Goal: Task Accomplishment & Management: Complete application form

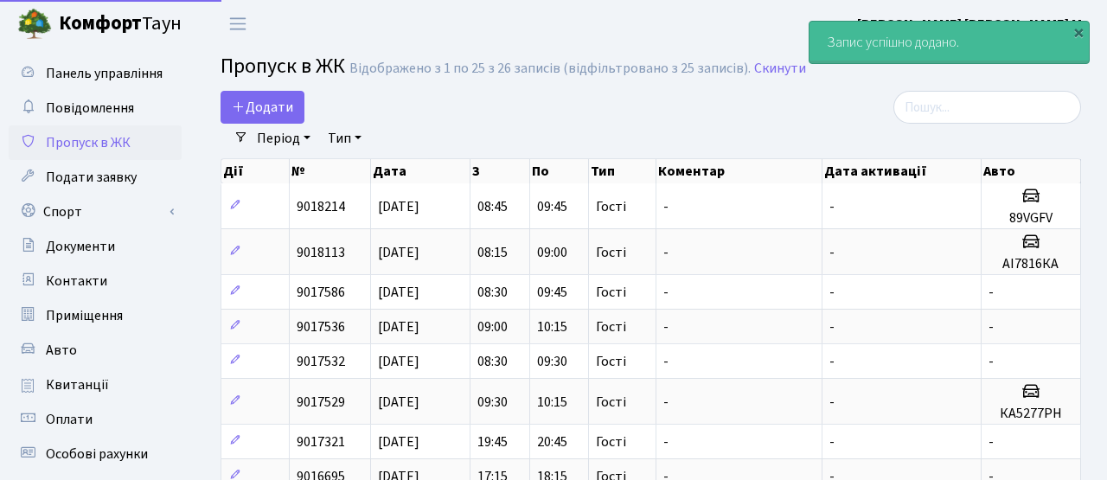
select select "25"
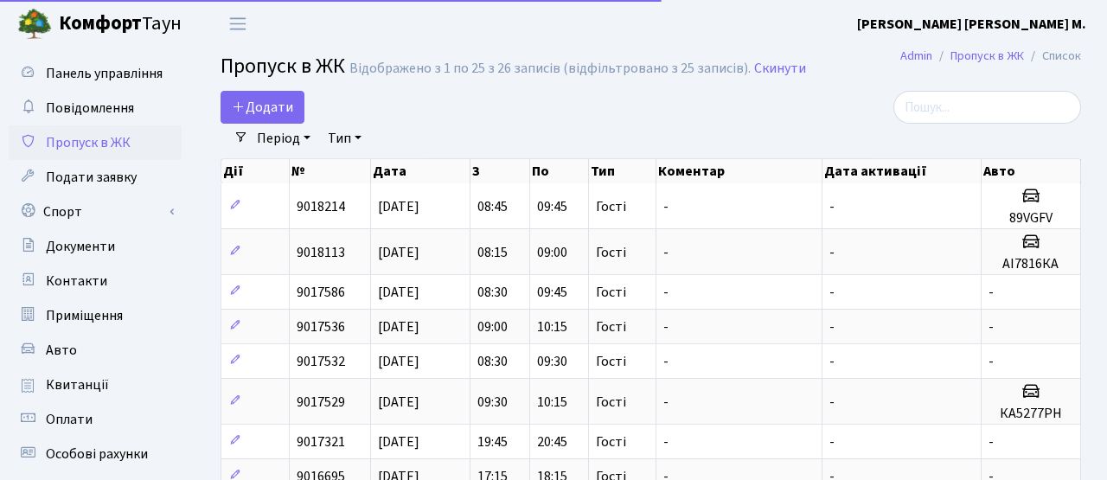
select select "25"
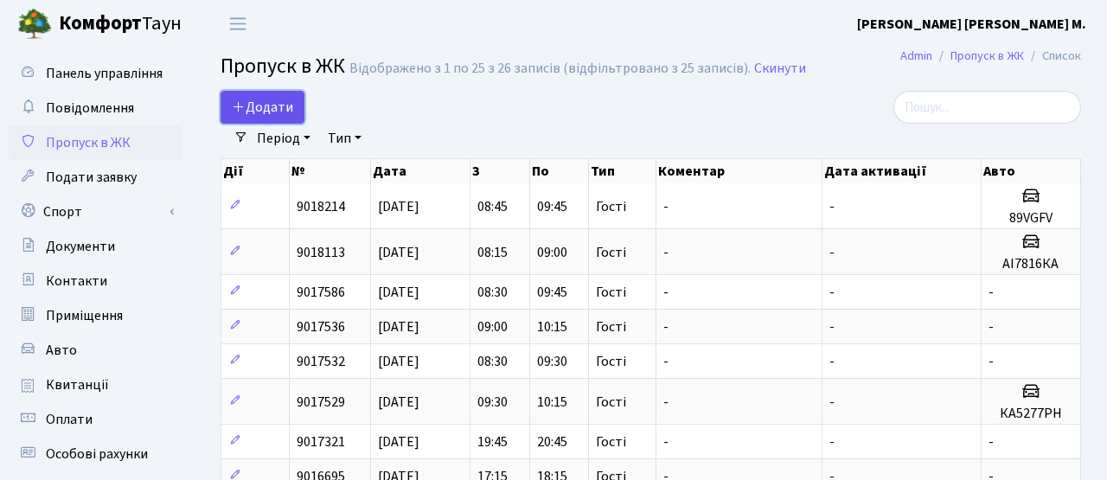
click at [260, 106] on span "Додати" at bounding box center [262, 107] width 61 height 19
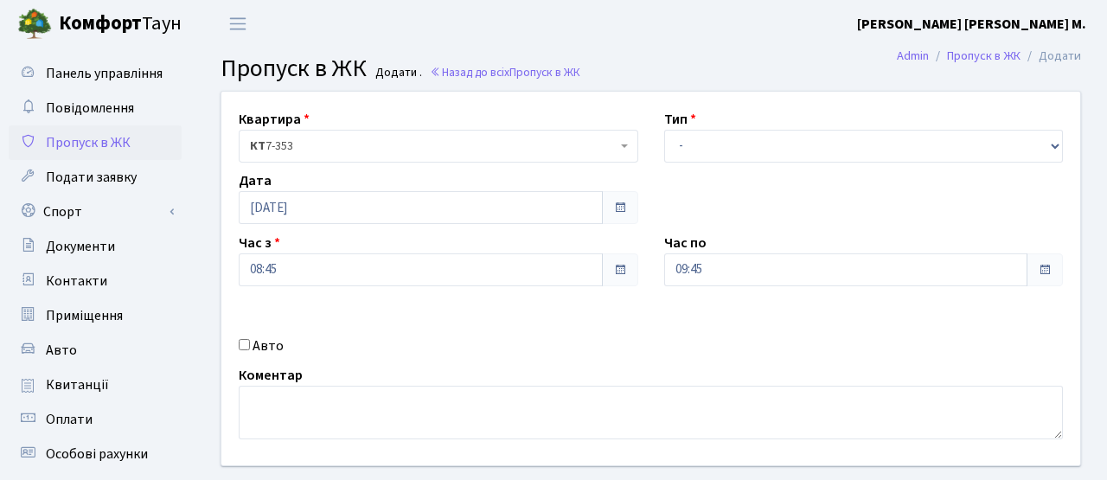
click at [242, 344] on input "Авто" at bounding box center [244, 344] width 11 height 11
checkbox input "true"
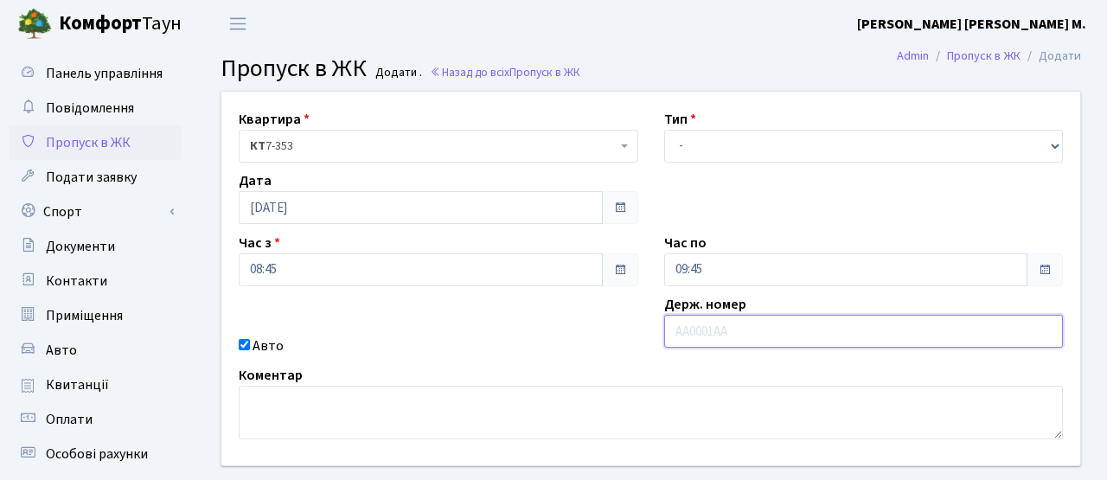
paste input "ВН0266іВ"
type input "ВН0266іВ"
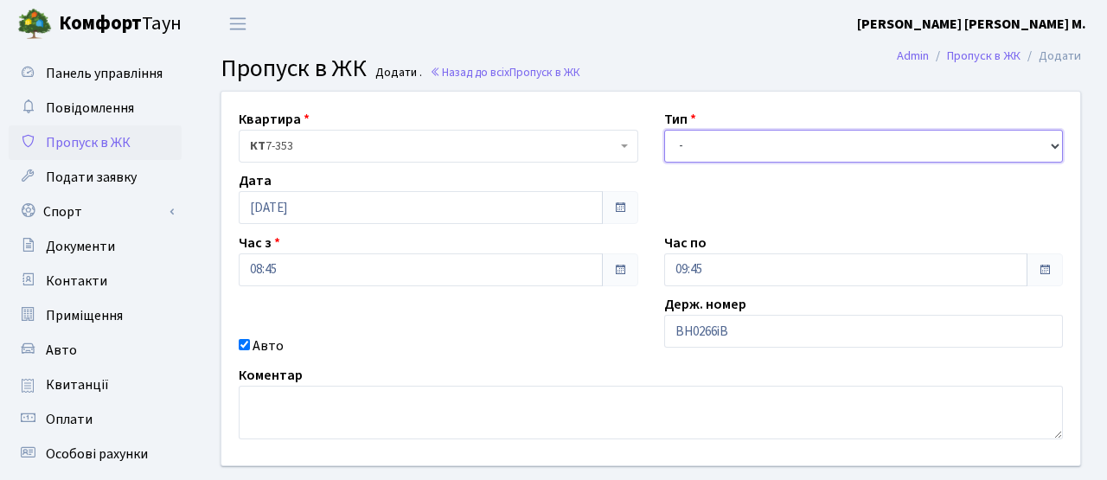
click at [702, 143] on select "- Доставка Таксі Гості Сервіс" at bounding box center [864, 146] width 400 height 33
select select "3"
click at [664, 130] on select "- Доставка Таксі Гості Сервіс" at bounding box center [864, 146] width 400 height 33
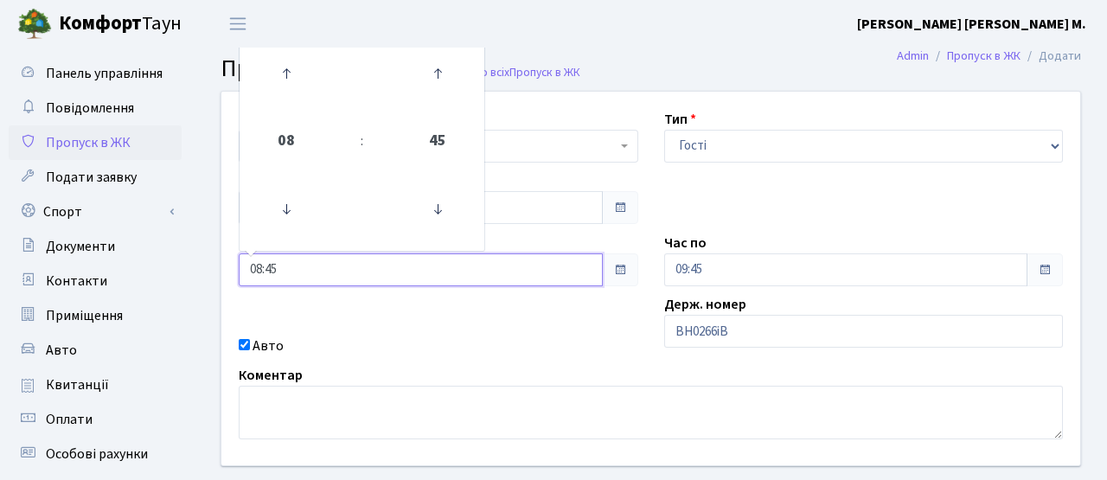
drag, startPoint x: 323, startPoint y: 266, endPoint x: 200, endPoint y: 240, distance: 125.5
click at [200, 240] on div "Квартира <b>КТ</b>&nbsp;&nbsp;&nbsp;&nbsp;7-353 <b>КТ</b>&nbsp;&nbsp;&nbsp;&nbs…" at bounding box center [651, 310] width 913 height 438
type input "10:00"
click at [437, 324] on div "Квартира <b>КТ</b>&nbsp;&nbsp;&nbsp;&nbsp;7-353 <b>КТ</b>&nbsp;&nbsp;&nbsp;&nbs…" at bounding box center [650, 279] width 885 height 374
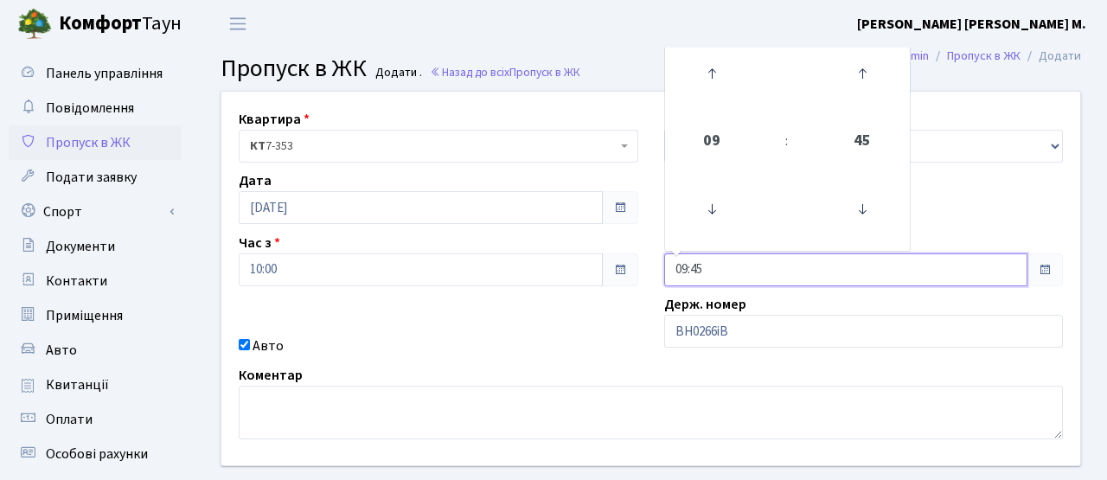
drag, startPoint x: 718, startPoint y: 266, endPoint x: 626, endPoint y: 263, distance: 91.8
click at [628, 264] on div "Квартира <b>КТ</b>&nbsp;&nbsp;&nbsp;&nbsp;7-353 <b>КТ</b>&nbsp;&nbsp;&nbsp;&nbs…" at bounding box center [650, 279] width 885 height 374
type input "11:00"
click at [601, 303] on div "Квартира <b>КТ</b>&nbsp;&nbsp;&nbsp;&nbsp;7-353 <b>КТ</b>&nbsp;&nbsp;&nbsp;&nbs…" at bounding box center [650, 279] width 885 height 374
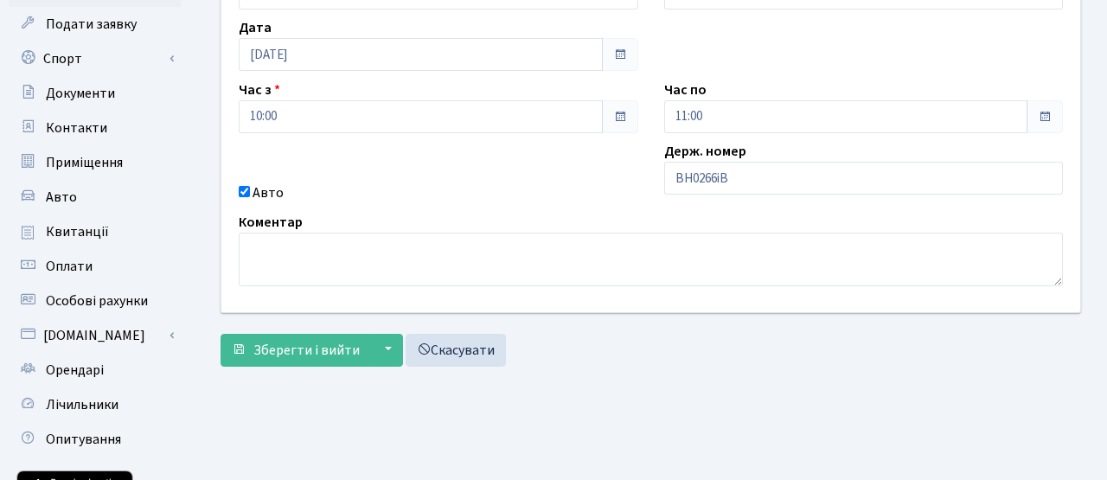
scroll to position [203, 0]
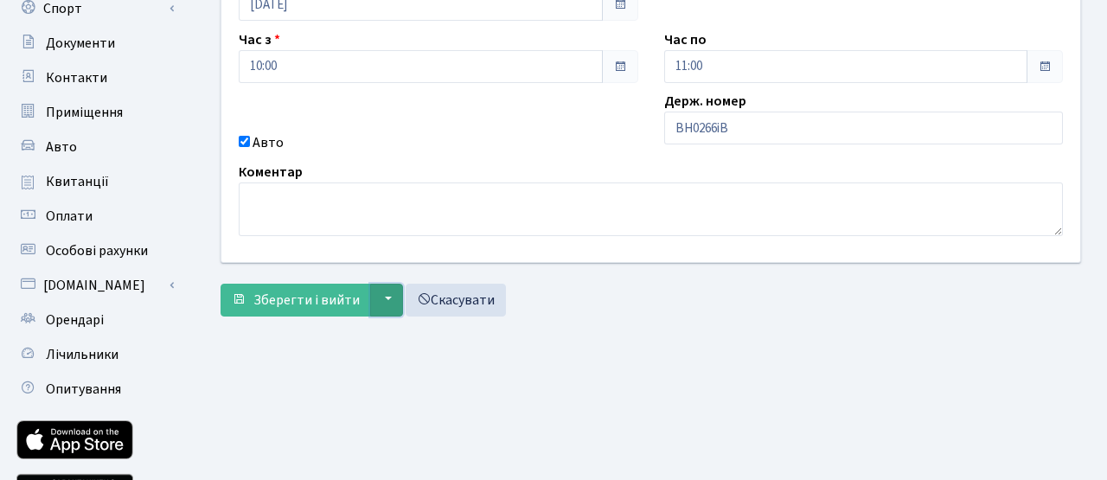
click at [370, 306] on button "▼" at bounding box center [386, 300] width 33 height 33
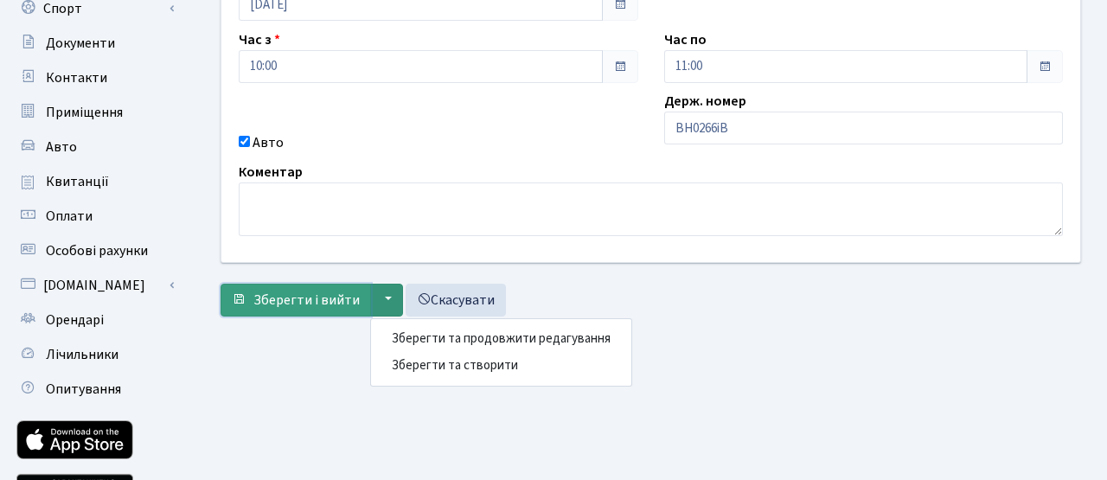
click at [338, 300] on span "Зберегти і вийти" at bounding box center [306, 300] width 106 height 19
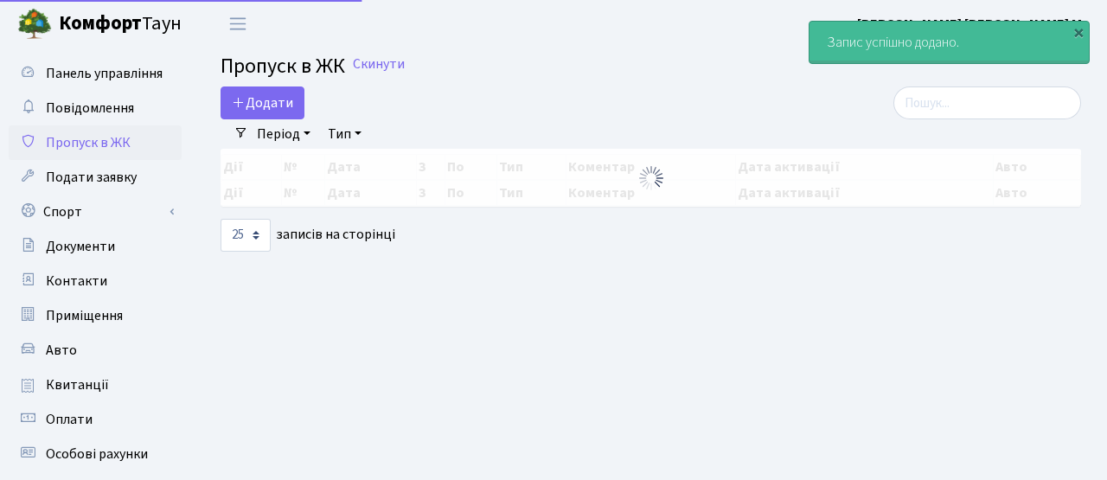
select select "25"
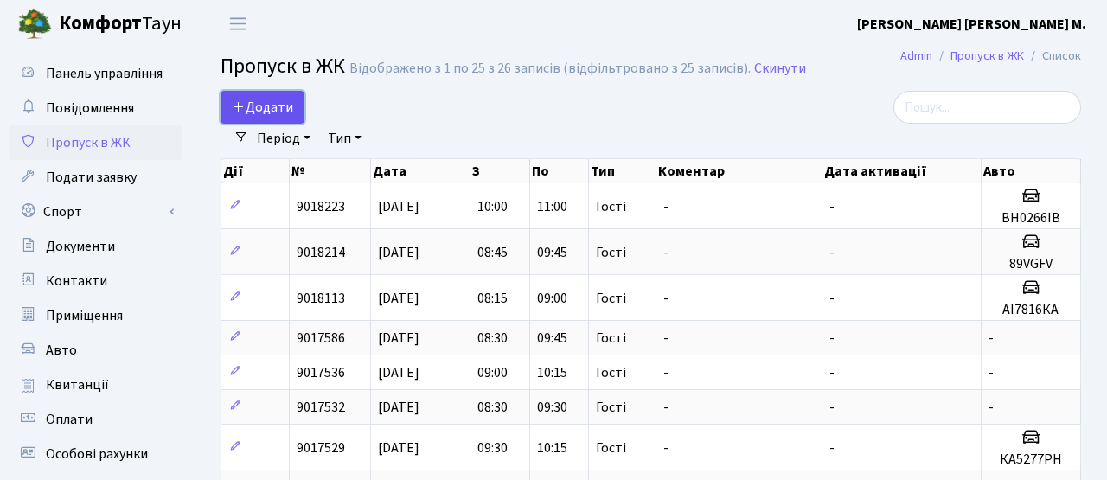
click at [253, 106] on span "Додати" at bounding box center [262, 107] width 61 height 19
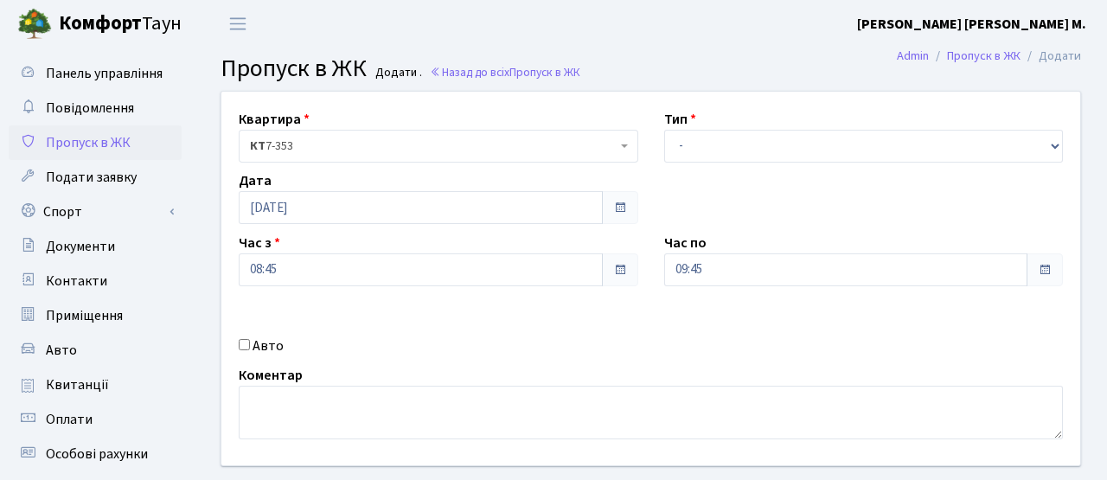
click at [247, 343] on input "Авто" at bounding box center [244, 344] width 11 height 11
checkbox input "true"
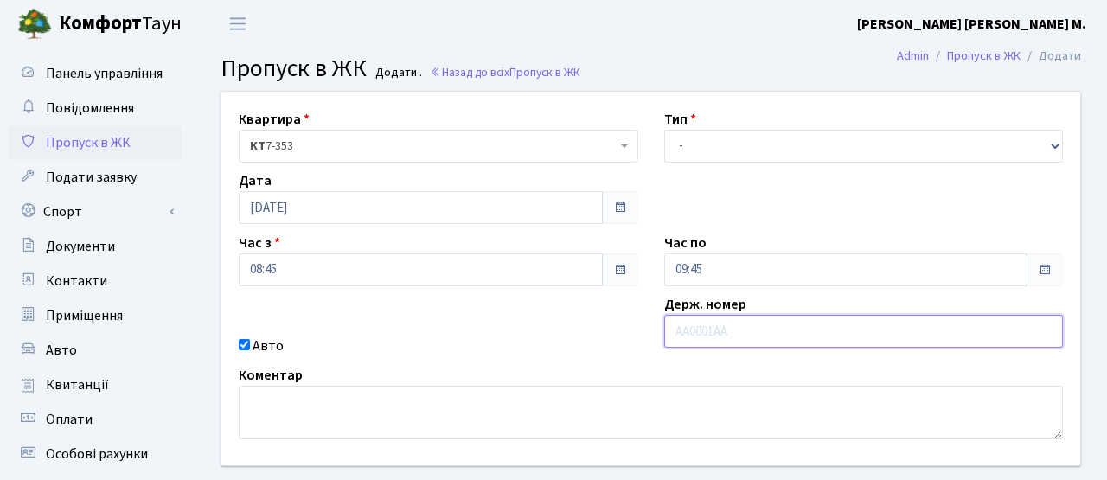
paste input "КА3139ІВ"
type input "КА3139ІВ"
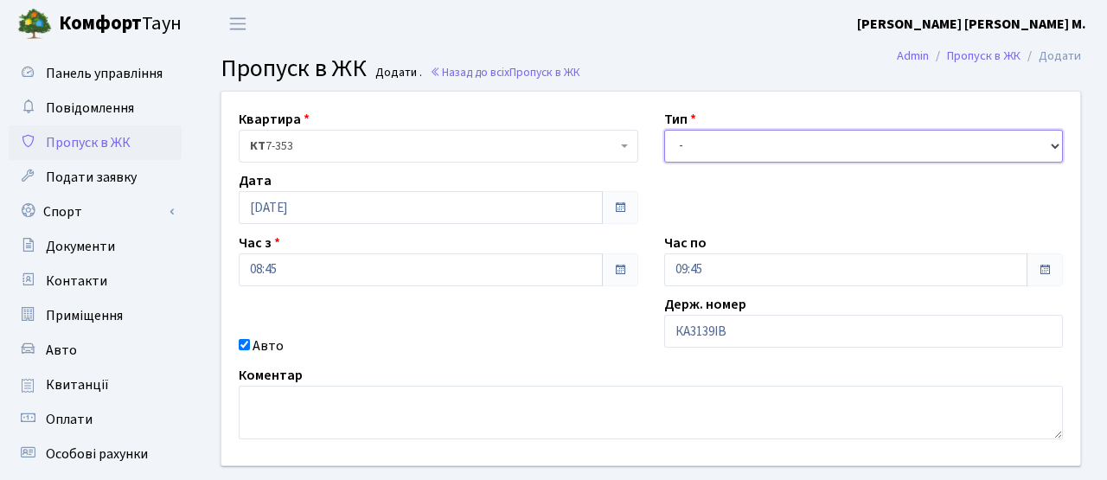
click at [714, 144] on select "- Доставка Таксі Гості Сервіс" at bounding box center [864, 146] width 400 height 33
select select "3"
click at [664, 130] on select "- Доставка Таксі Гості Сервіс" at bounding box center [864, 146] width 400 height 33
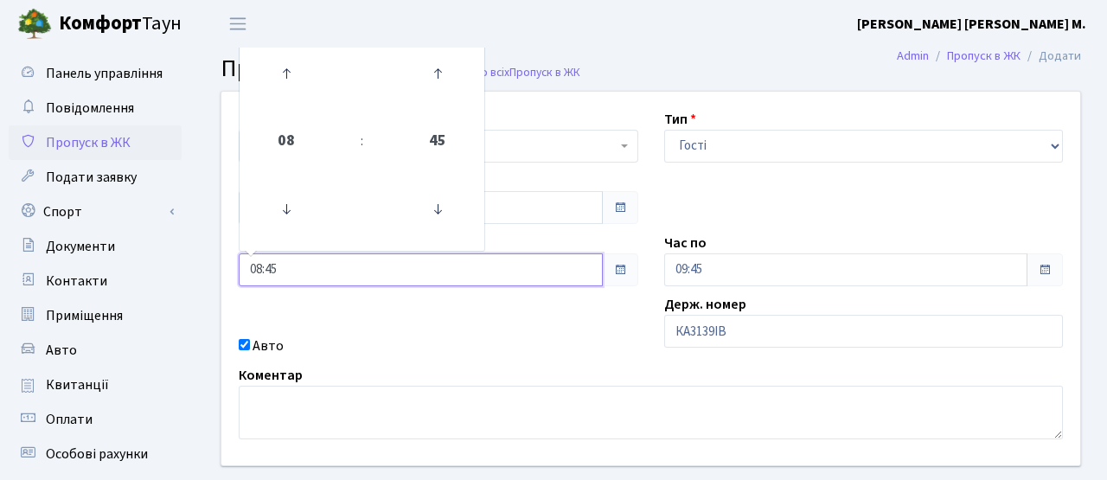
drag, startPoint x: 294, startPoint y: 270, endPoint x: 202, endPoint y: 256, distance: 92.7
click at [202, 259] on div "Квартира <b>КТ</b>&nbsp;&nbsp;&nbsp;&nbsp;7-353 <b>КТ</b>&nbsp;&nbsp;&nbsp;&nbs…" at bounding box center [651, 310] width 913 height 438
type input "10:00"
click at [490, 330] on div "Квартира <b>КТ</b>&nbsp;&nbsp;&nbsp;&nbsp;7-353 <b>КТ</b>&nbsp;&nbsp;&nbsp;&nbs…" at bounding box center [650, 279] width 885 height 374
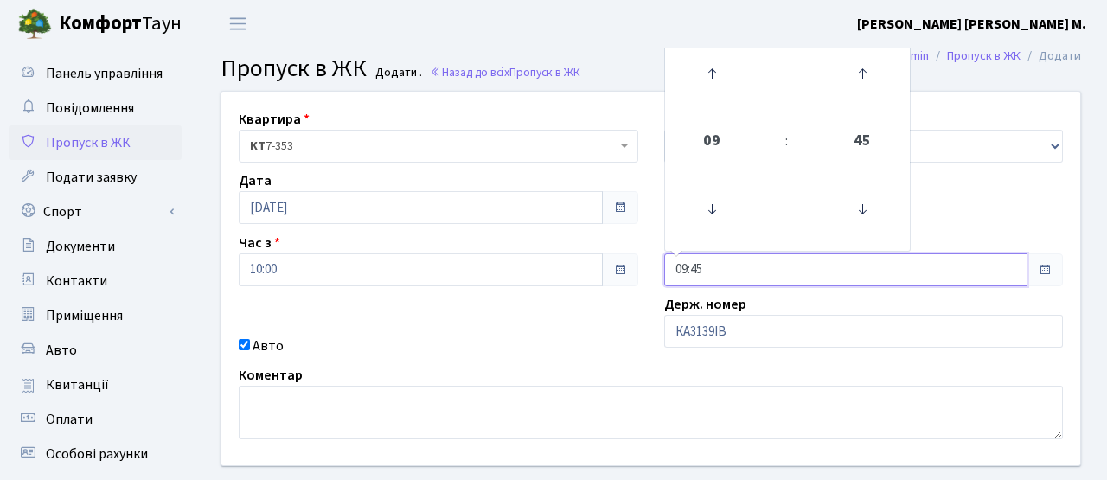
drag, startPoint x: 721, startPoint y: 269, endPoint x: 614, endPoint y: 265, distance: 106.5
click at [614, 265] on div "Квартира <b>КТ</b>&nbsp;&nbsp;&nbsp;&nbsp;7-353 <b>КТ</b>&nbsp;&nbsp;&nbsp;&nbs…" at bounding box center [650, 279] width 885 height 374
type input "11:00"
click at [614, 265] on span at bounding box center [620, 270] width 14 height 14
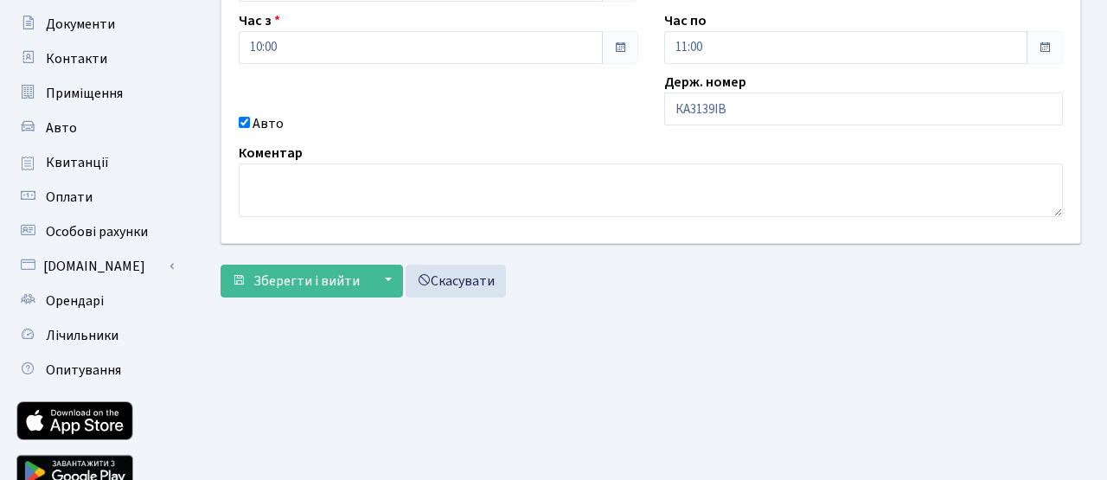
scroll to position [246, 0]
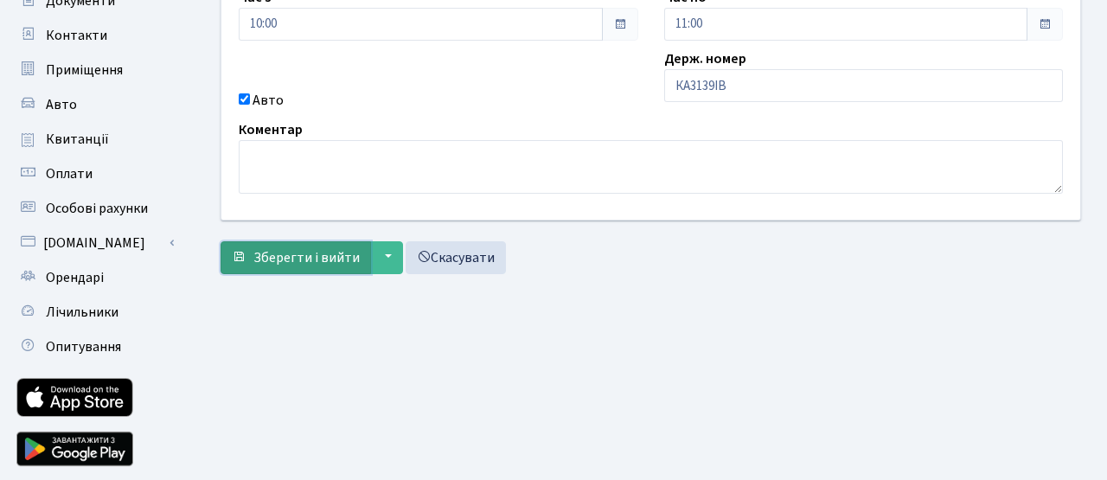
click at [347, 245] on button "Зберегти і вийти" at bounding box center [296, 257] width 151 height 33
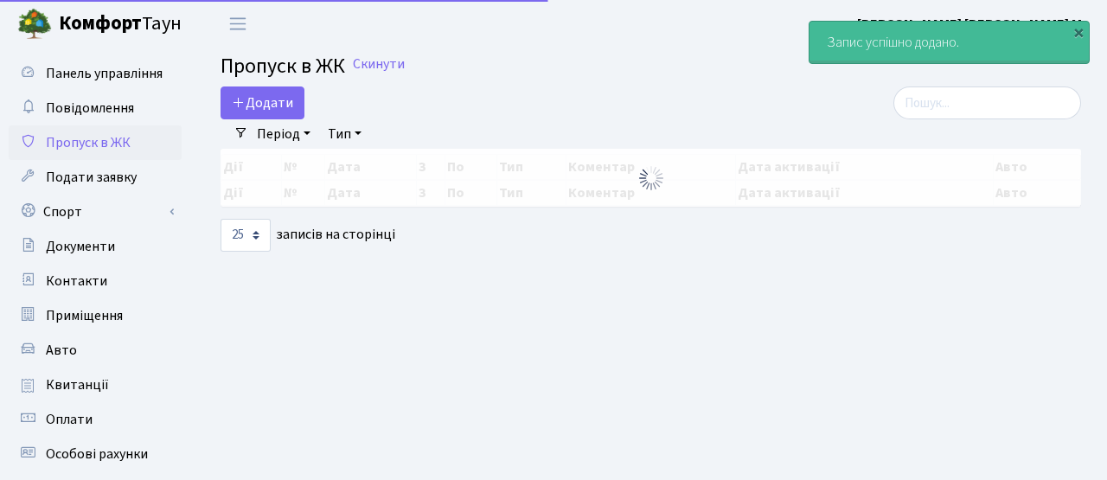
select select "25"
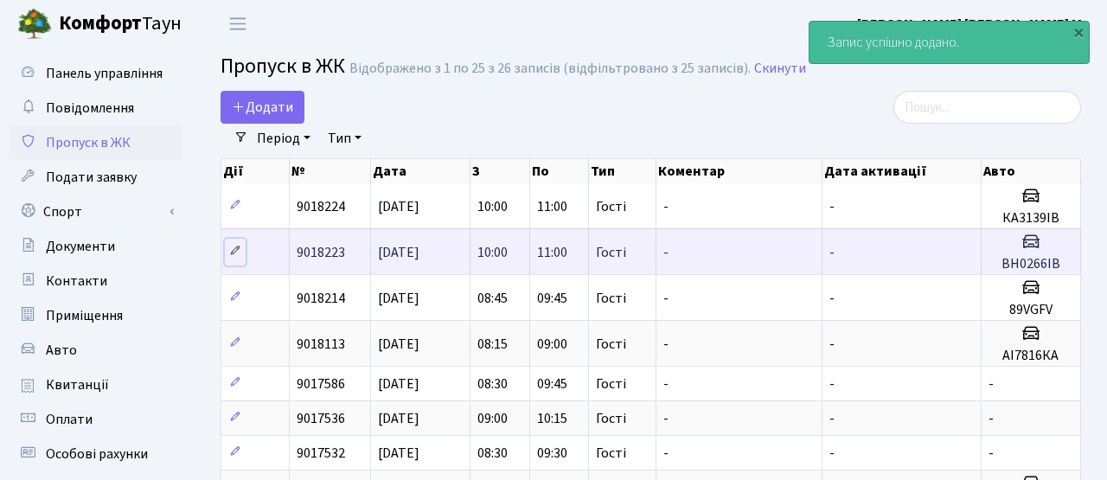
click at [237, 250] on icon at bounding box center [235, 251] width 12 height 12
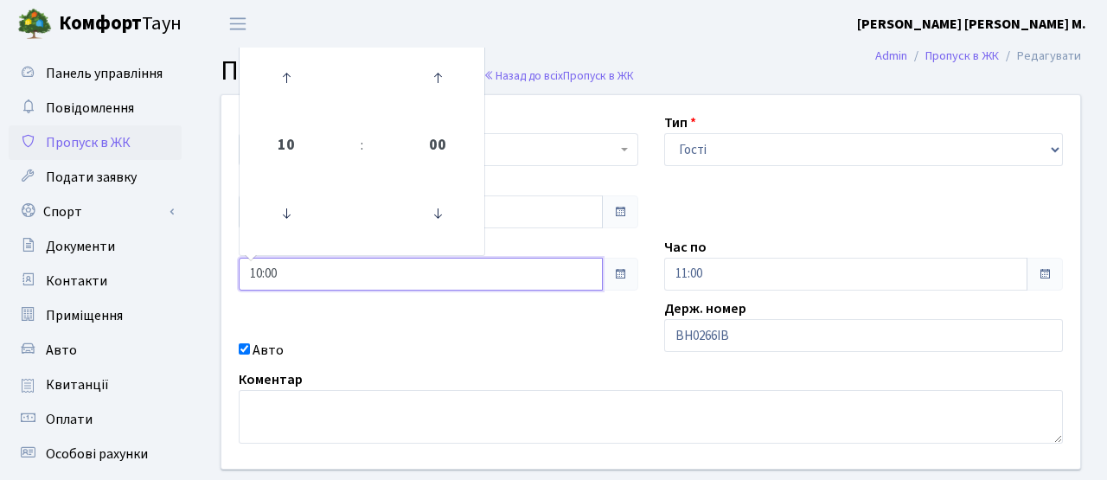
drag, startPoint x: 323, startPoint y: 266, endPoint x: 217, endPoint y: 265, distance: 106.4
click at [217, 265] on div "Квартира <b>КТ</b>&nbsp;&nbsp;&nbsp;&nbsp;7-353 <b>КТ</b>&nbsp;&nbsp;&nbsp;&nbs…" at bounding box center [650, 282] width 885 height 374
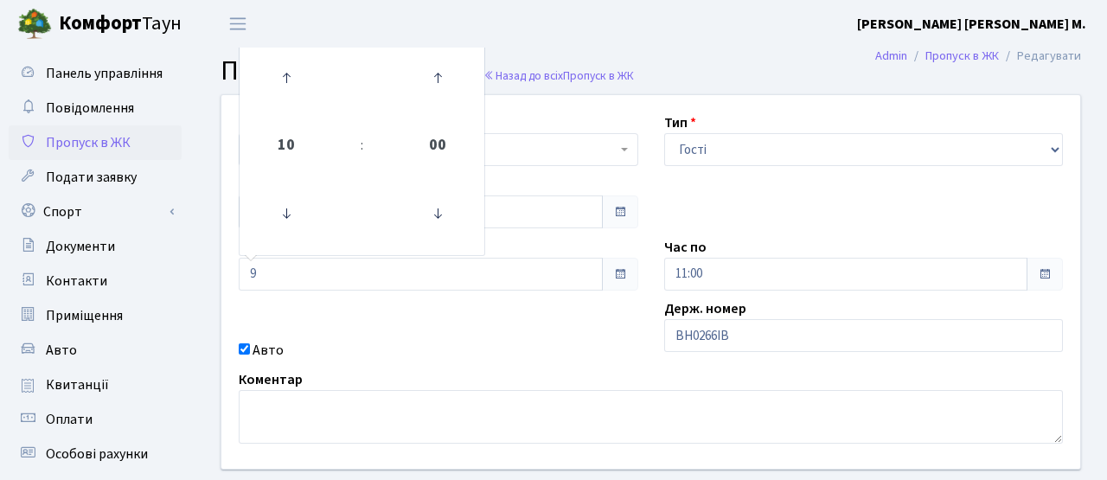
type input "09:00"
click at [473, 337] on div "Квартира <b>КТ</b>&nbsp;&nbsp;&nbsp;&nbsp;7-353 <b>КТ</b>&nbsp;&nbsp;&nbsp;&nbs…" at bounding box center [650, 282] width 885 height 374
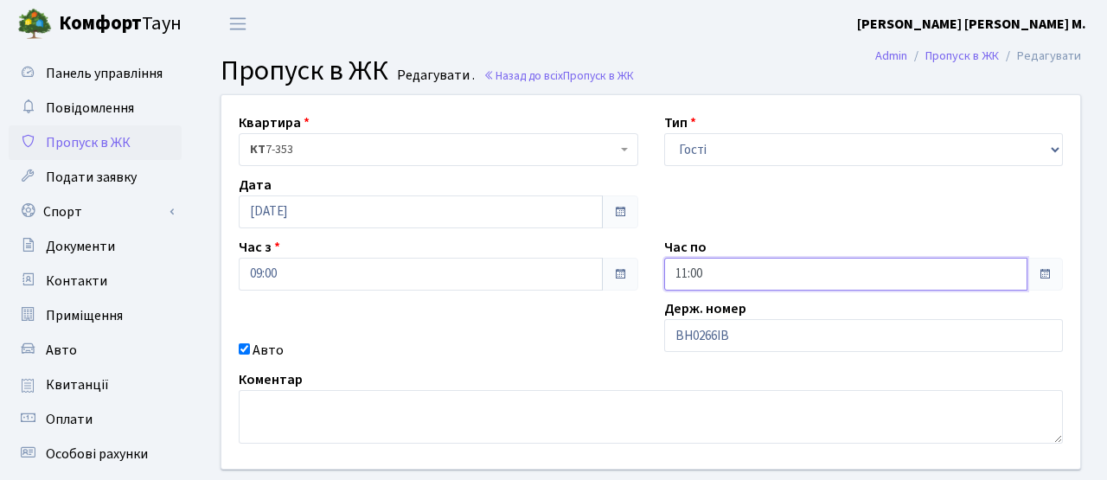
click at [687, 277] on input "11:00" at bounding box center [846, 274] width 364 height 33
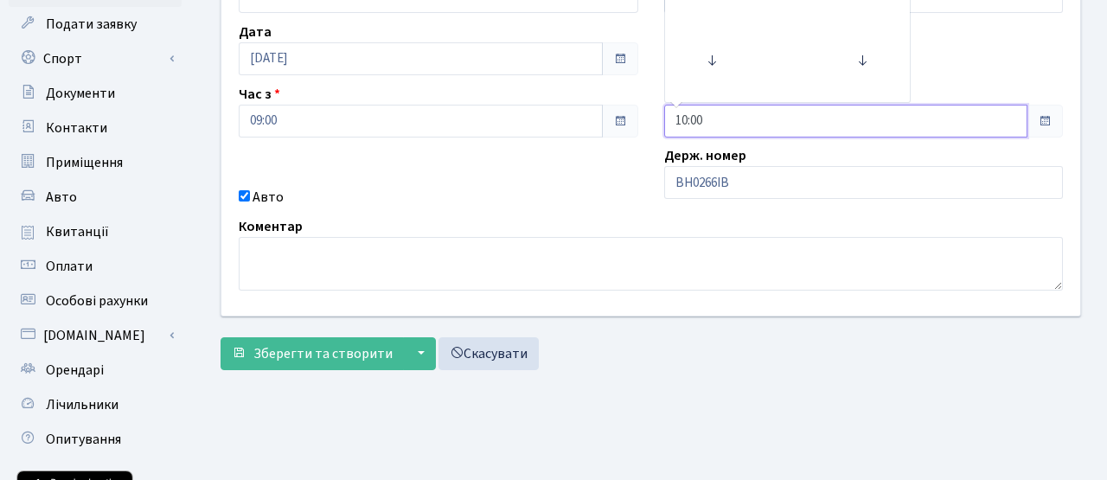
scroll to position [298, 0]
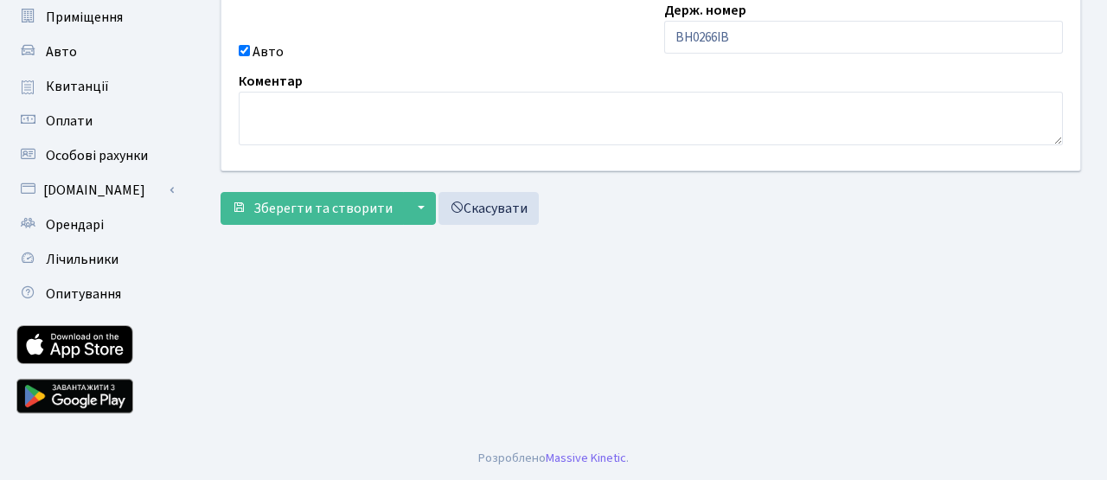
type input "11:00"
click at [360, 191] on form "Квартира <b>КТ</b>&nbsp;&nbsp;&nbsp;&nbsp;7-353 <b>КТ</b>&nbsp;&nbsp;&nbsp;&nbs…" at bounding box center [651, 10] width 861 height 429
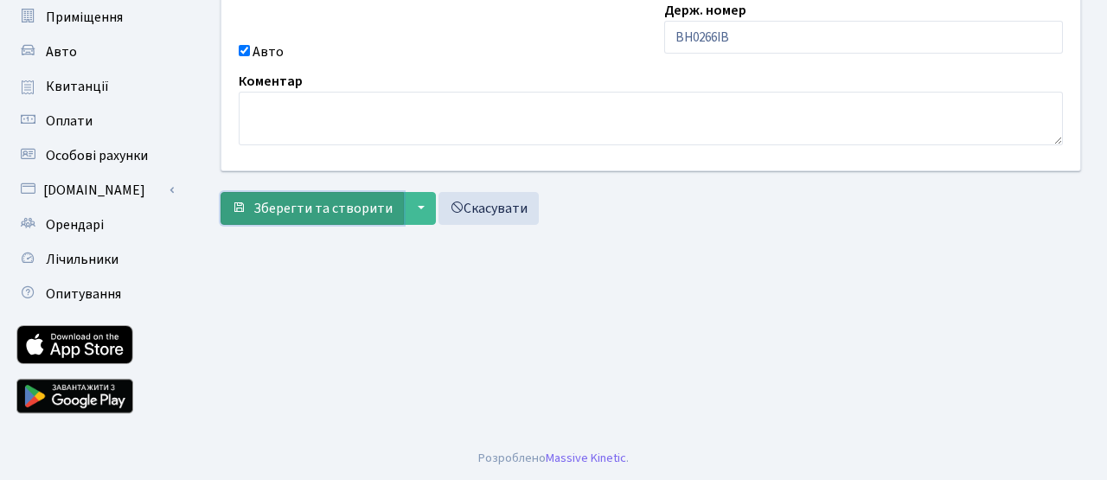
click at [340, 208] on span "Зберегти та створити" at bounding box center [322, 208] width 139 height 19
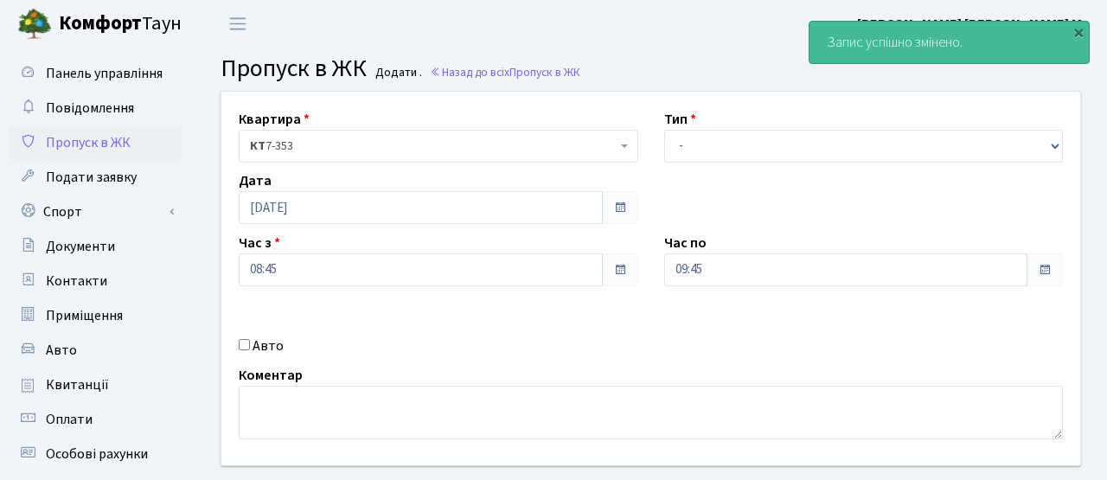
click at [520, 337] on div "Авто" at bounding box center [439, 346] width 426 height 21
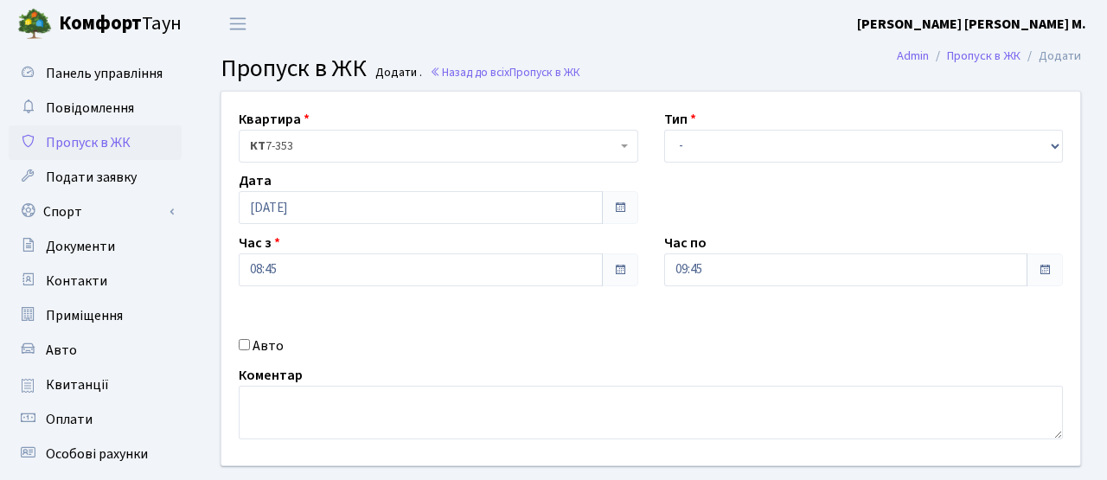
click at [110, 138] on span "Пропуск в ЖК" at bounding box center [88, 142] width 85 height 19
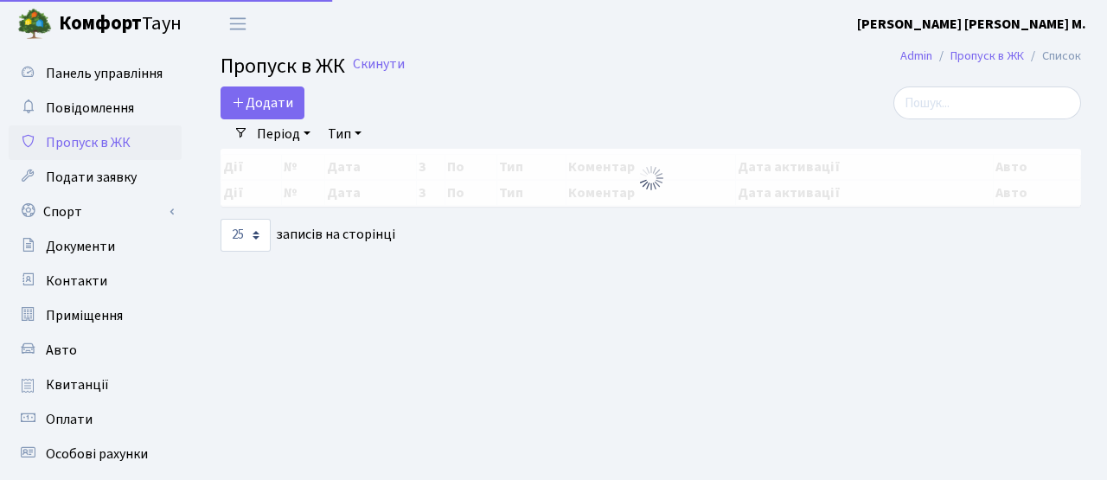
select select "25"
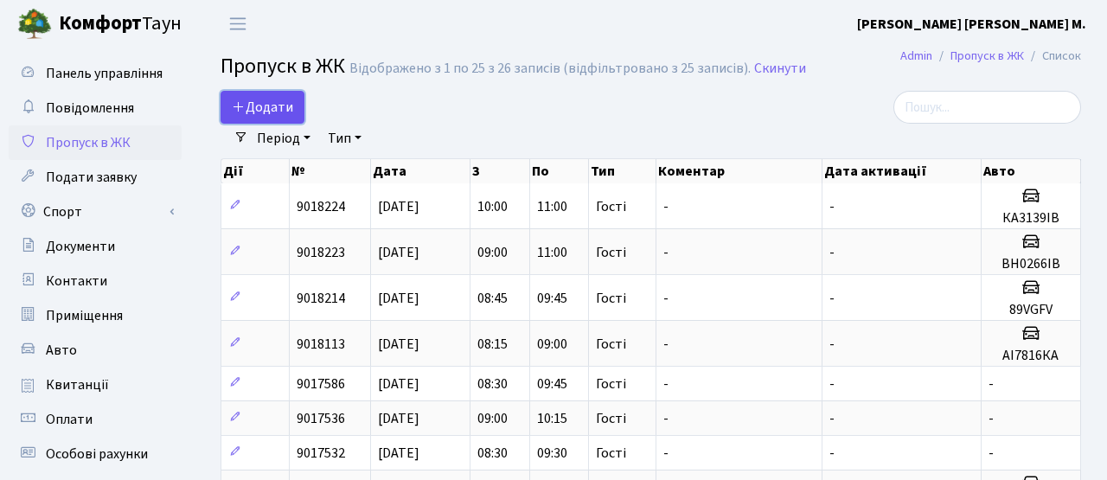
click at [267, 107] on span "Додати" at bounding box center [262, 107] width 61 height 19
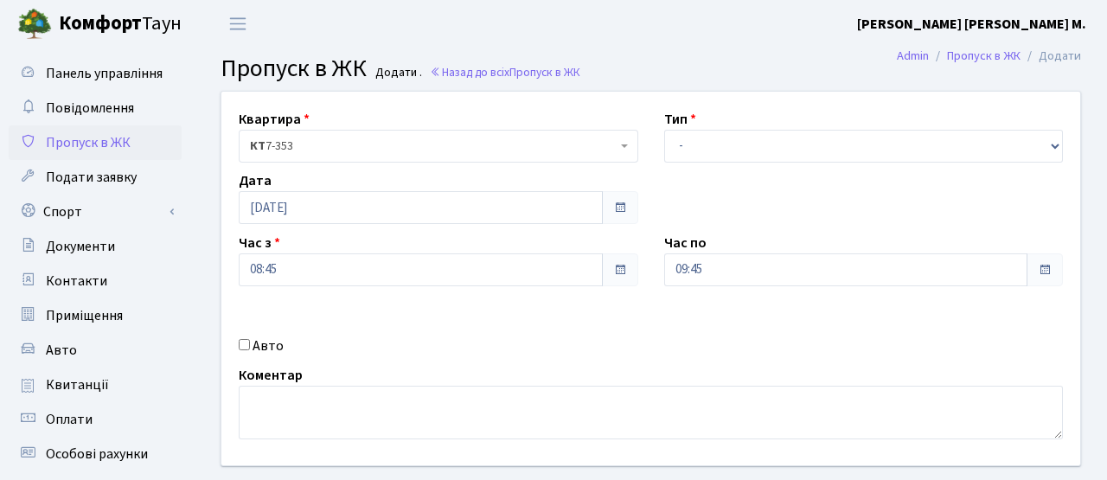
click at [248, 349] on input "Авто" at bounding box center [244, 344] width 11 height 11
checkbox input "true"
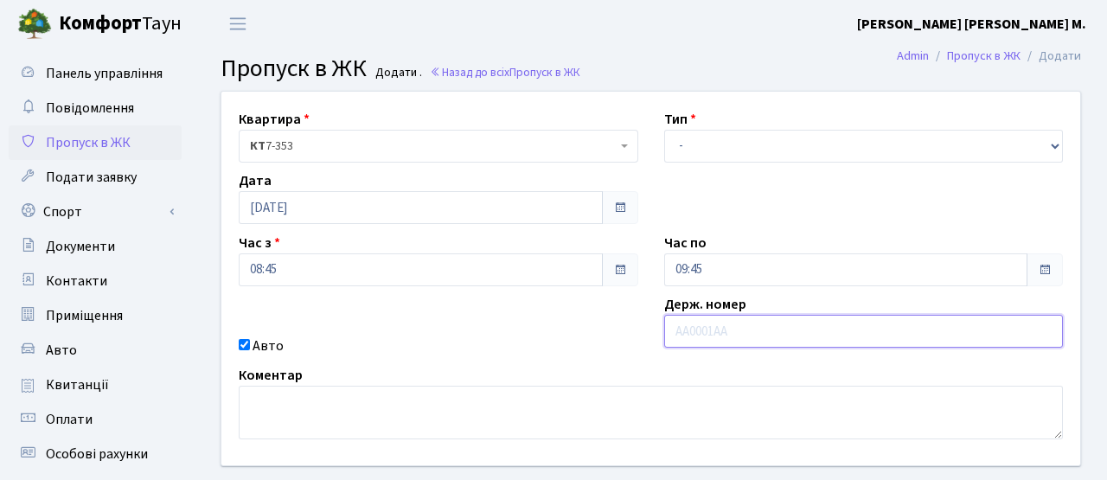
paste input "АА5399ТН"
type input "АА5399ТН"
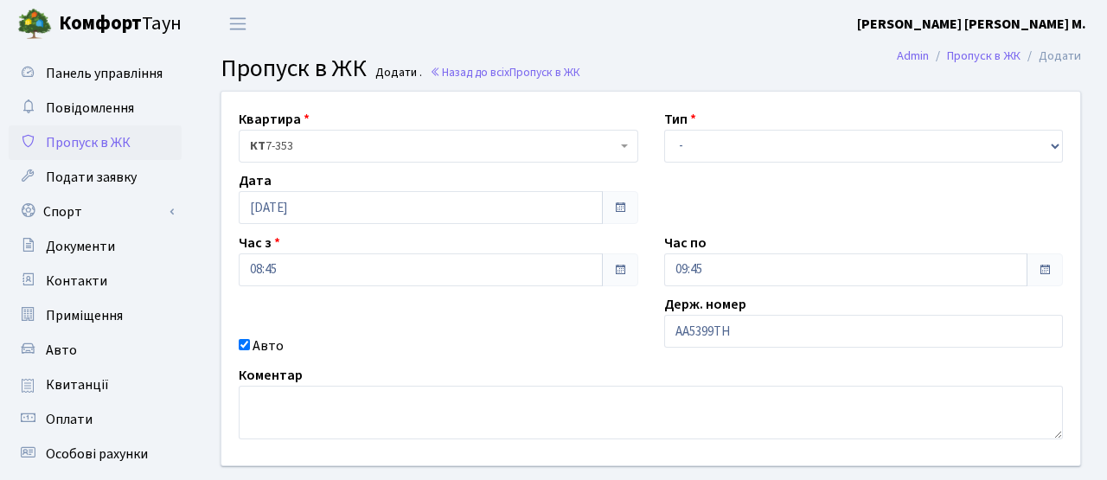
click at [548, 359] on div "Квартира <b>КТ</b>&nbsp;&nbsp;&nbsp;&nbsp;7-353 <b>КТ</b>&nbsp;&nbsp;&nbsp;&nbs…" at bounding box center [650, 279] width 885 height 374
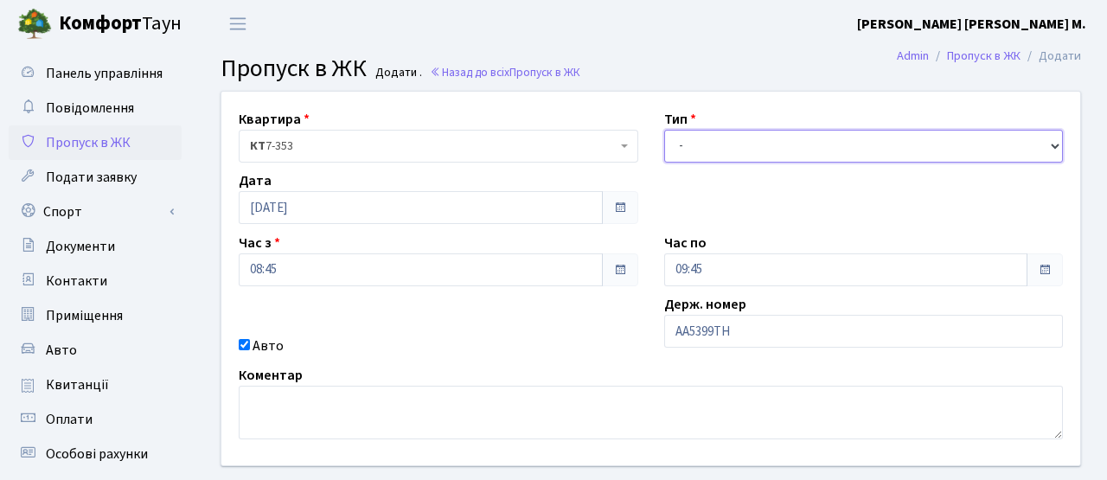
click at [689, 139] on select "- Доставка Таксі Гості Сервіс" at bounding box center [864, 146] width 400 height 33
select select "3"
click at [664, 130] on select "- Доставка Таксі Гості Сервіс" at bounding box center [864, 146] width 400 height 33
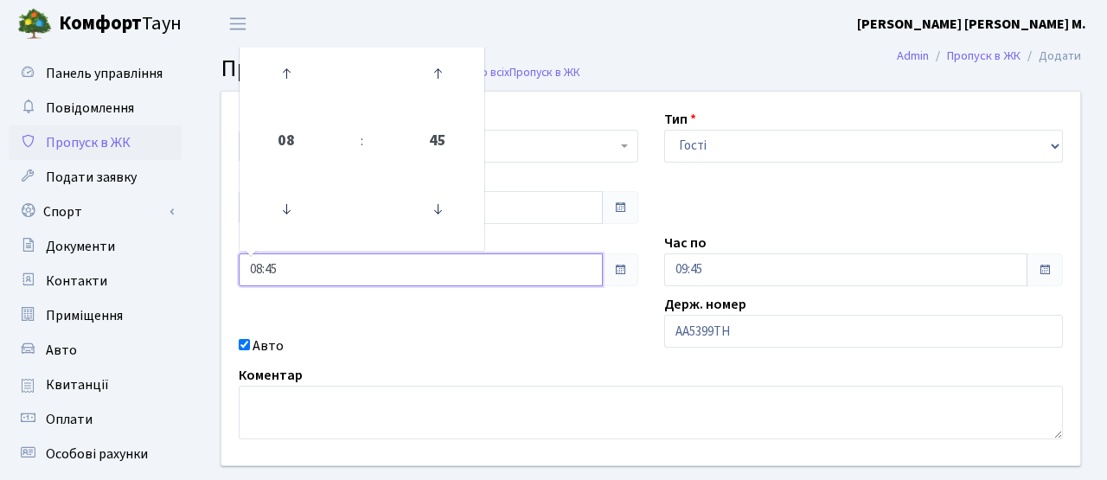
drag, startPoint x: 304, startPoint y: 270, endPoint x: 214, endPoint y: 261, distance: 90.4
click at [214, 261] on div "Квартира <b>КТ</b>&nbsp;&nbsp;&nbsp;&nbsp;7-353 <b>КТ</b>&nbsp;&nbsp;&nbsp;&nbs…" at bounding box center [650, 279] width 885 height 374
type input "13:00"
click at [434, 331] on div "Квартира <b>КТ</b>&nbsp;&nbsp;&nbsp;&nbsp;7-353 <b>КТ</b>&nbsp;&nbsp;&nbsp;&nbs…" at bounding box center [650, 279] width 885 height 374
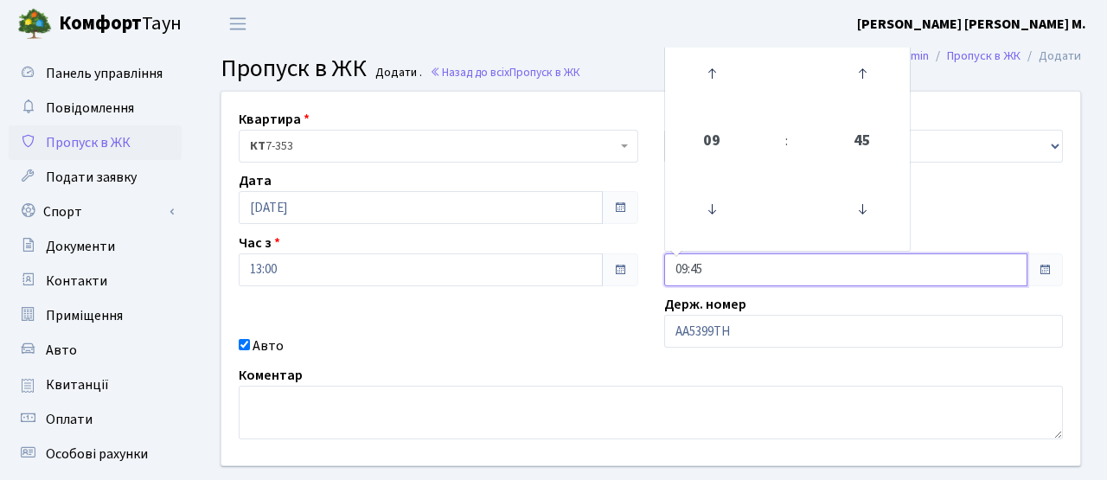
drag, startPoint x: 674, startPoint y: 268, endPoint x: 608, endPoint y: 260, distance: 66.2
click at [608, 260] on div "Квартира <b>КТ</b>&nbsp;&nbsp;&nbsp;&nbsp;7-353 <b>КТ</b>&nbsp;&nbsp;&nbsp;&nbs…" at bounding box center [650, 279] width 885 height 374
type input "14:00"
click at [541, 310] on div "Квартира <b>КТ</b>&nbsp;&nbsp;&nbsp;&nbsp;7-353 <b>КТ</b>&nbsp;&nbsp;&nbsp;&nbs…" at bounding box center [650, 279] width 885 height 374
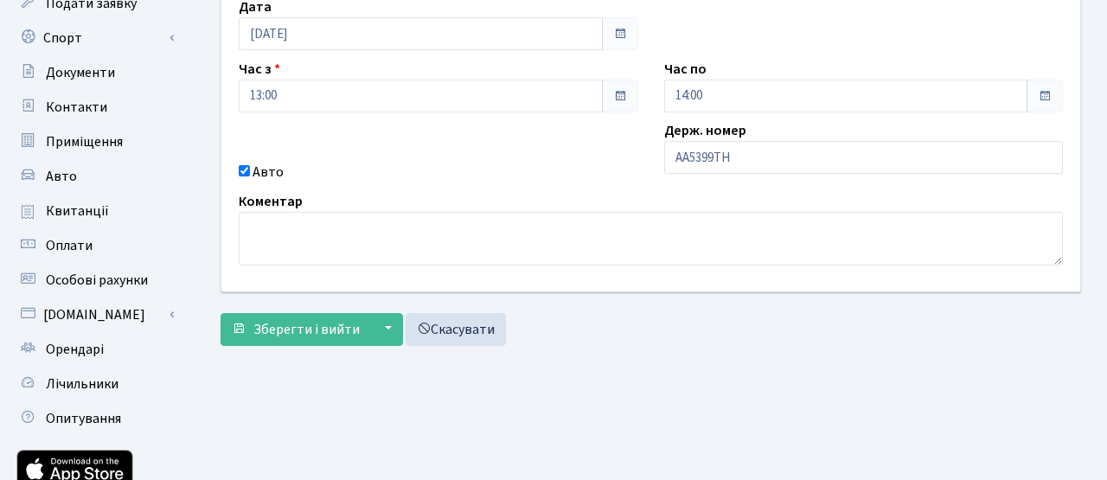
scroll to position [176, 0]
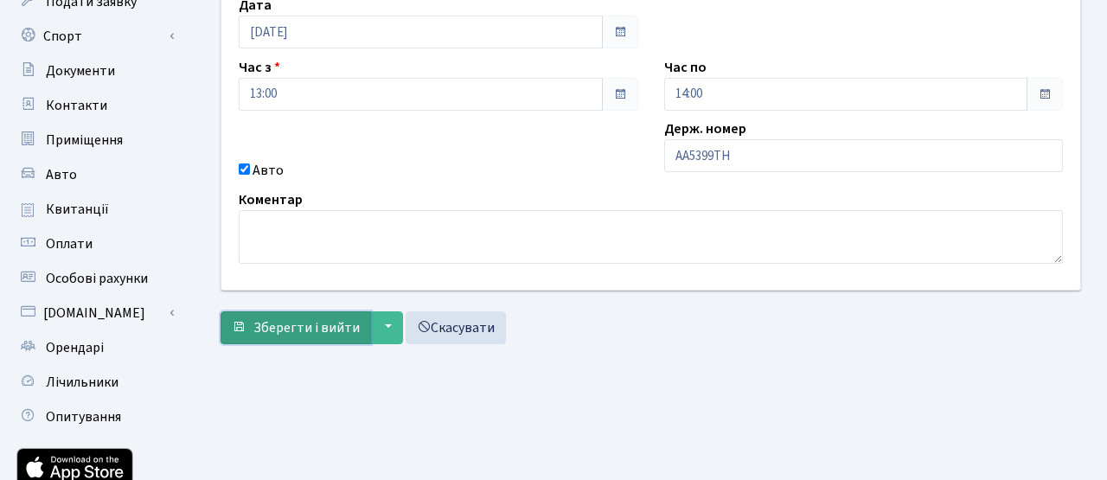
click at [261, 329] on span "Зберегти і вийти" at bounding box center [306, 327] width 106 height 19
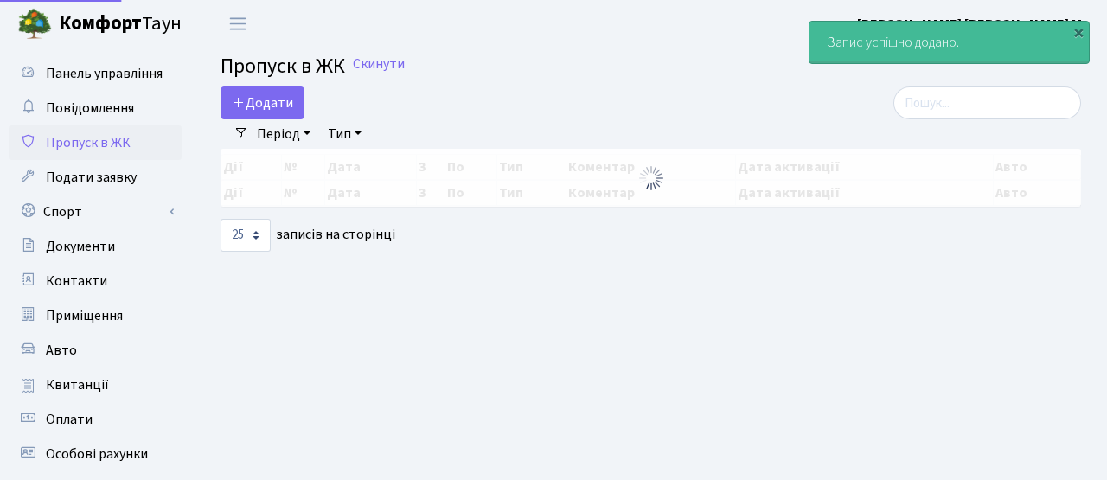
select select "25"
